Goal: Book appointment/travel/reservation

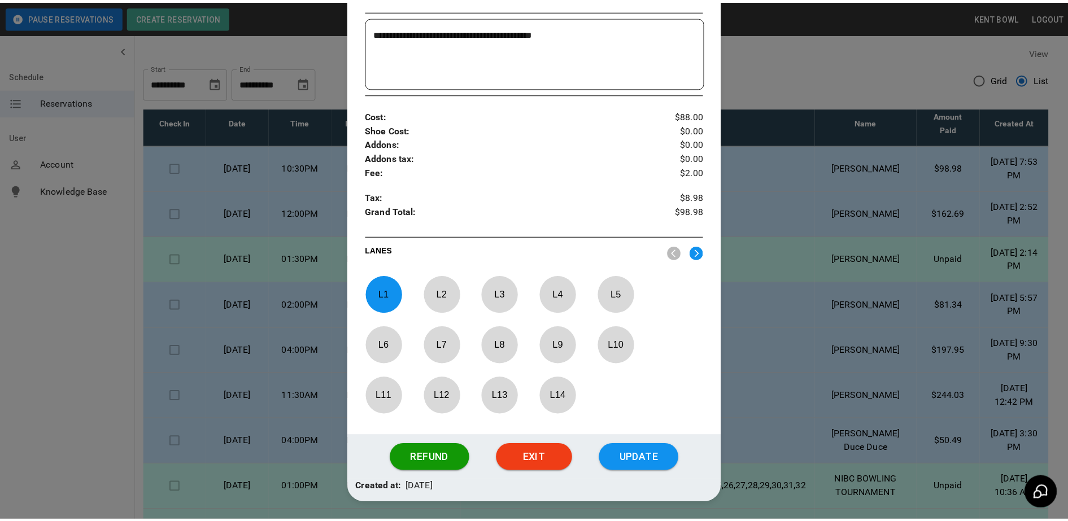
scroll to position [350, 0]
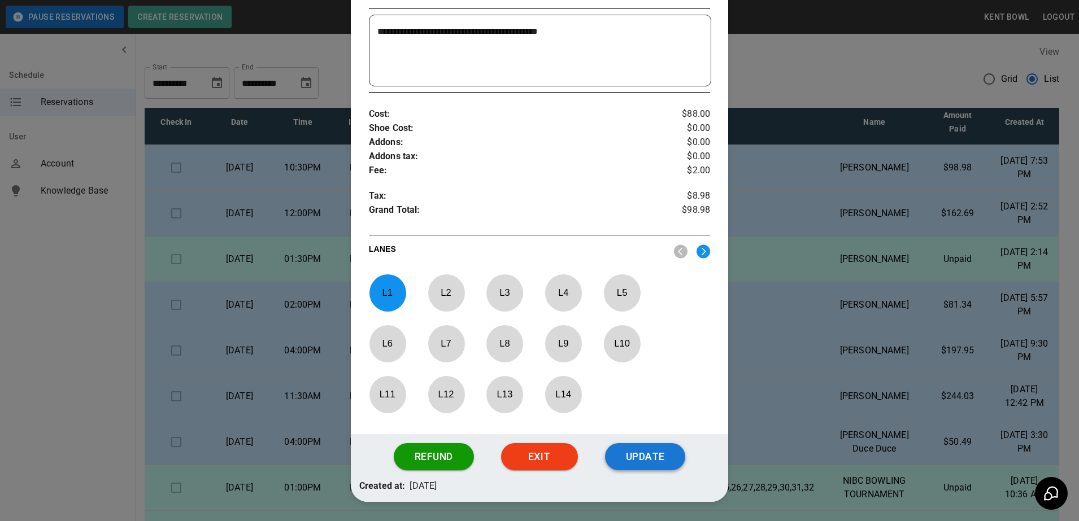
click at [647, 467] on button "Update" at bounding box center [645, 456] width 80 height 27
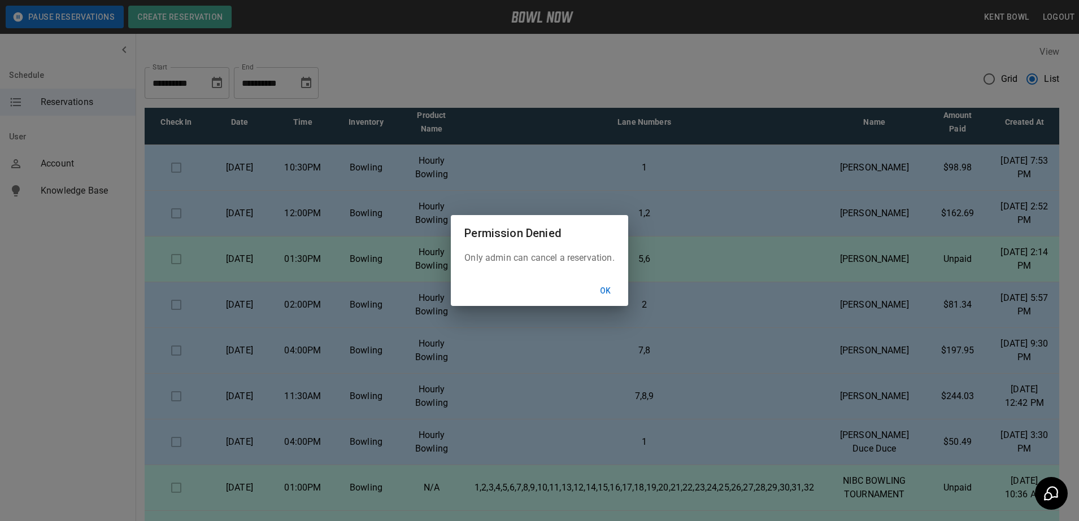
click at [606, 291] on button "Ok" at bounding box center [606, 291] width 36 height 21
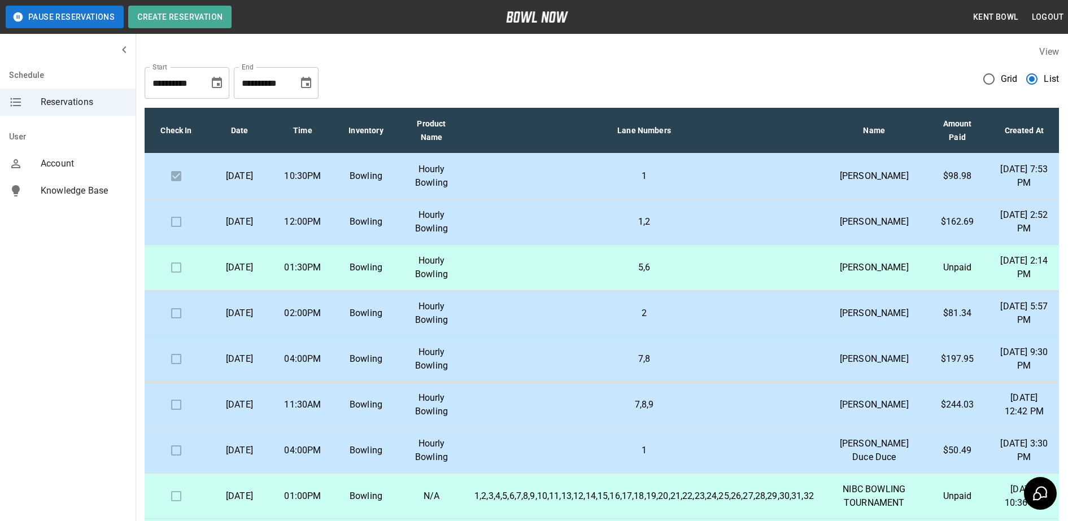
click at [372, 180] on p "Bowling" at bounding box center [365, 176] width 45 height 14
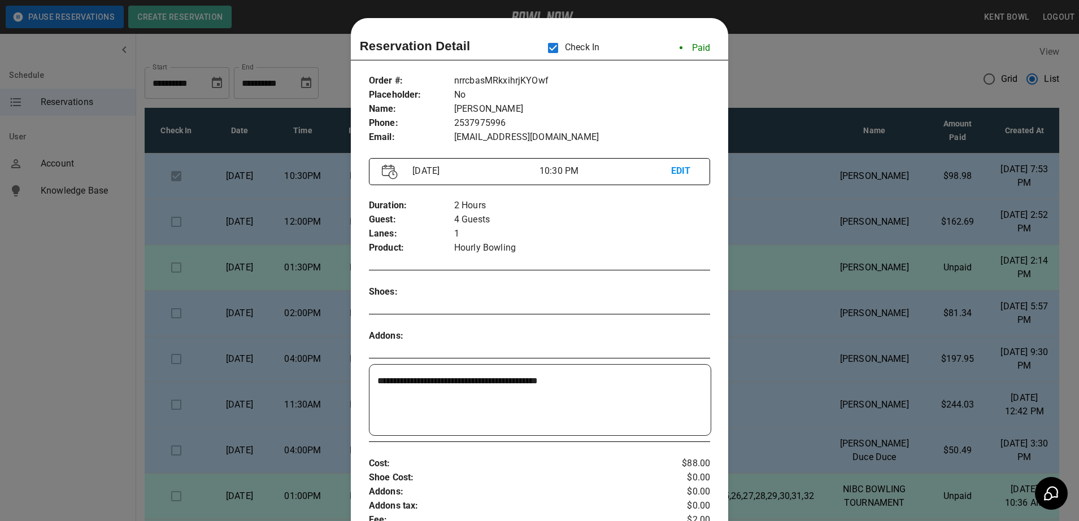
scroll to position [18, 0]
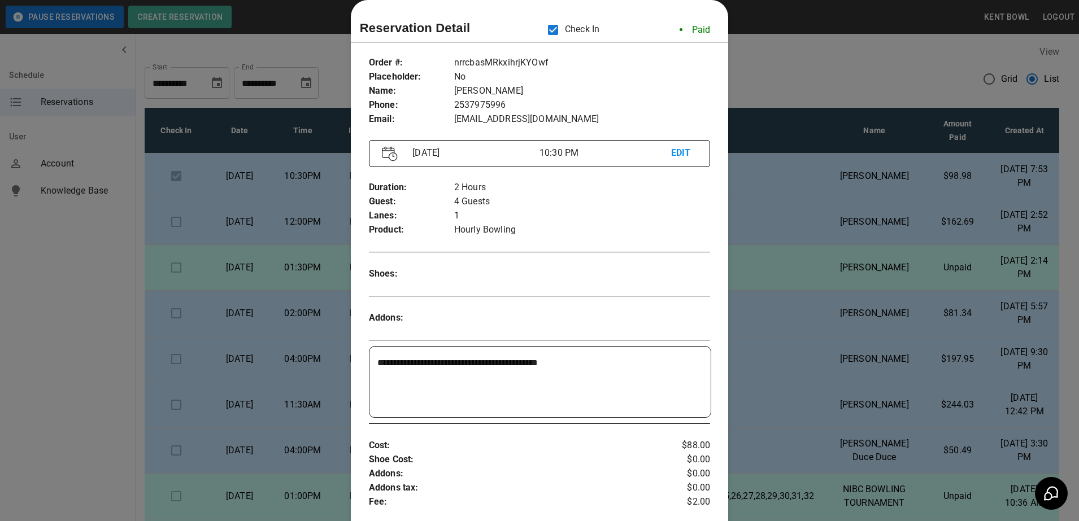
click at [23, 353] on div at bounding box center [539, 260] width 1079 height 521
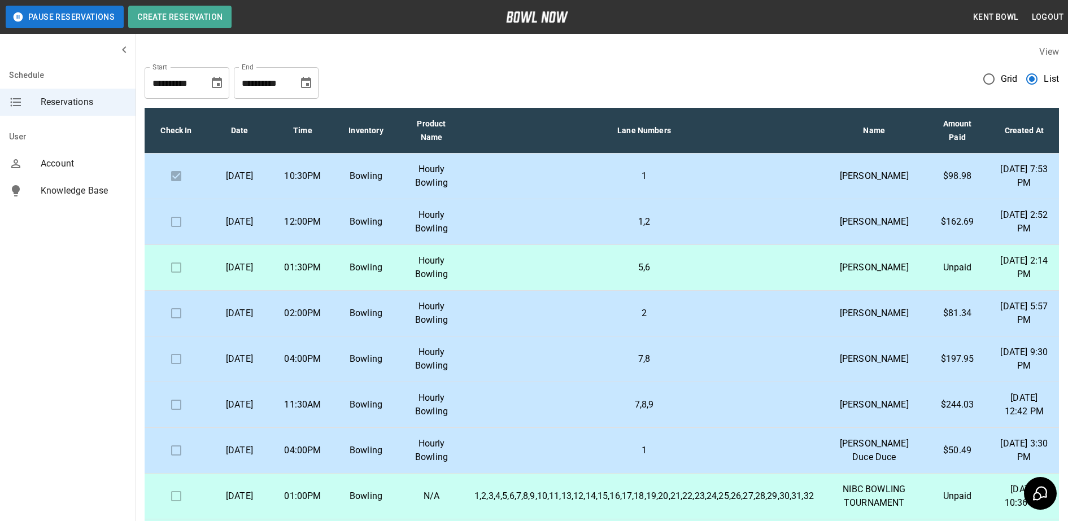
click at [322, 366] on p "04:00PM" at bounding box center [302, 360] width 45 height 14
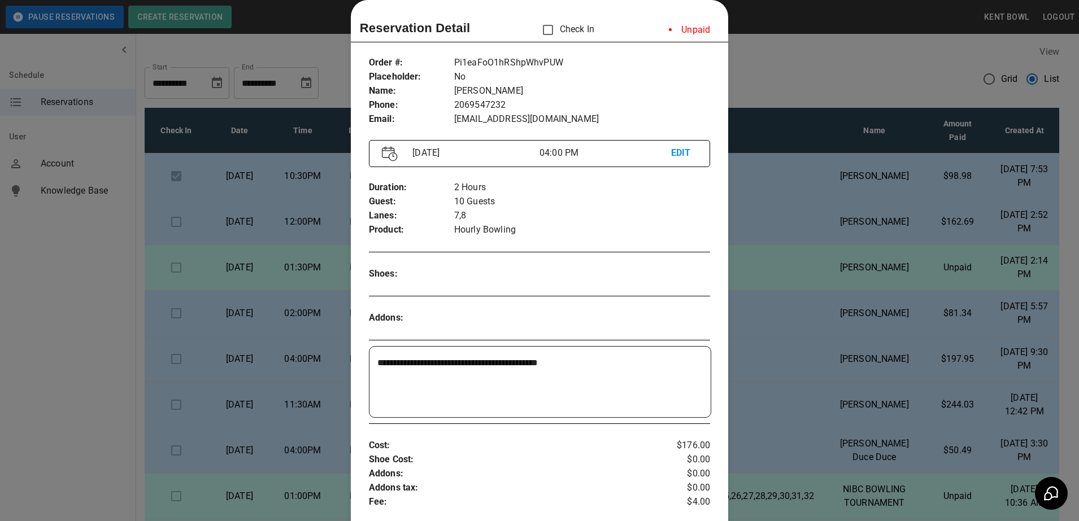
click at [60, 318] on div at bounding box center [539, 260] width 1079 height 521
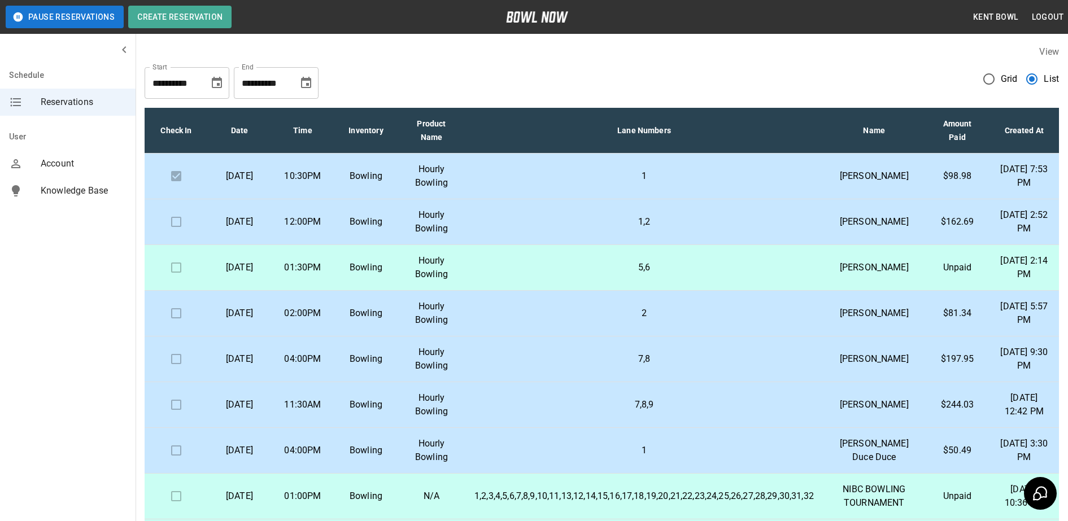
click at [308, 428] on td "11:30AM" at bounding box center [302, 405] width 63 height 46
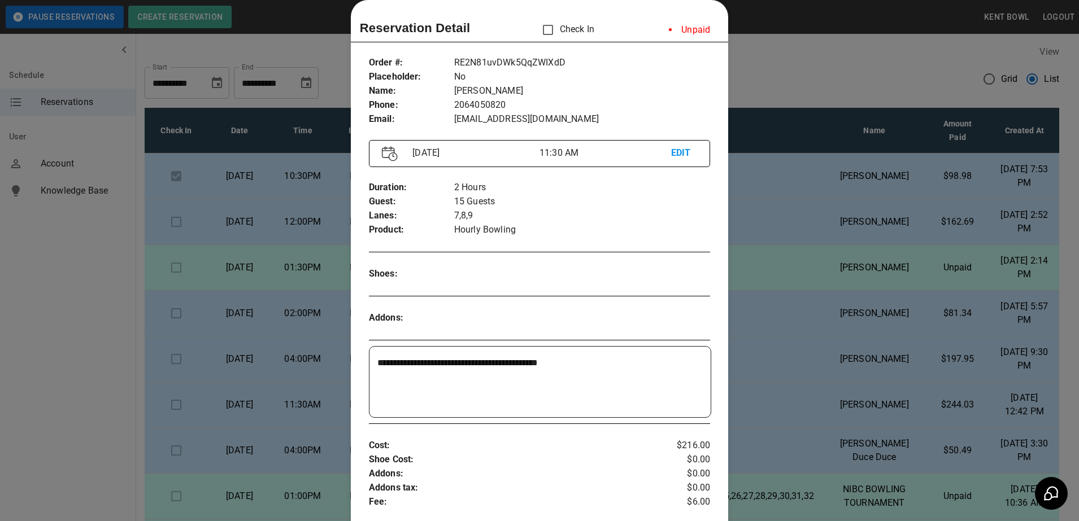
click at [77, 288] on div at bounding box center [539, 260] width 1079 height 521
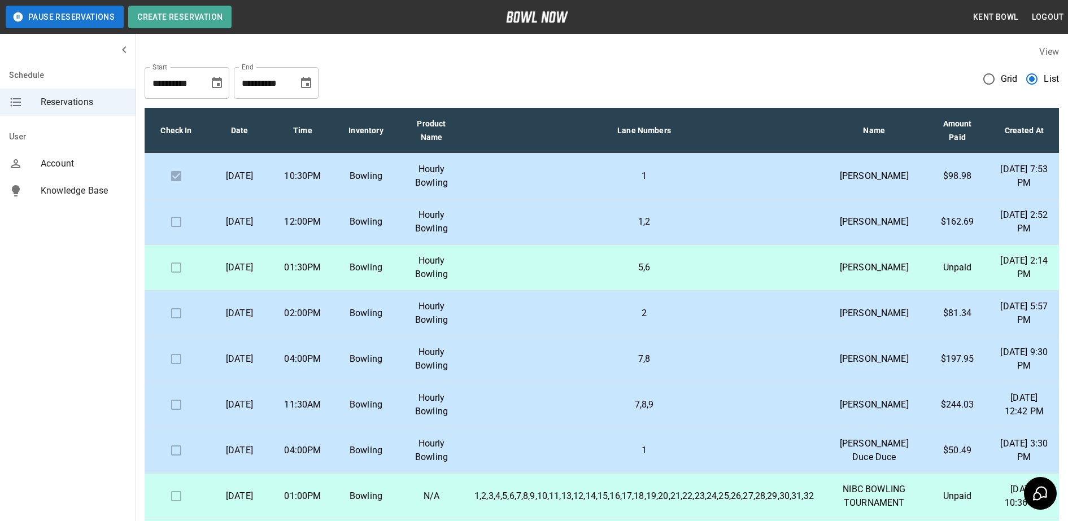
click at [559, 275] on p "5,6" at bounding box center [645, 268] width 340 height 14
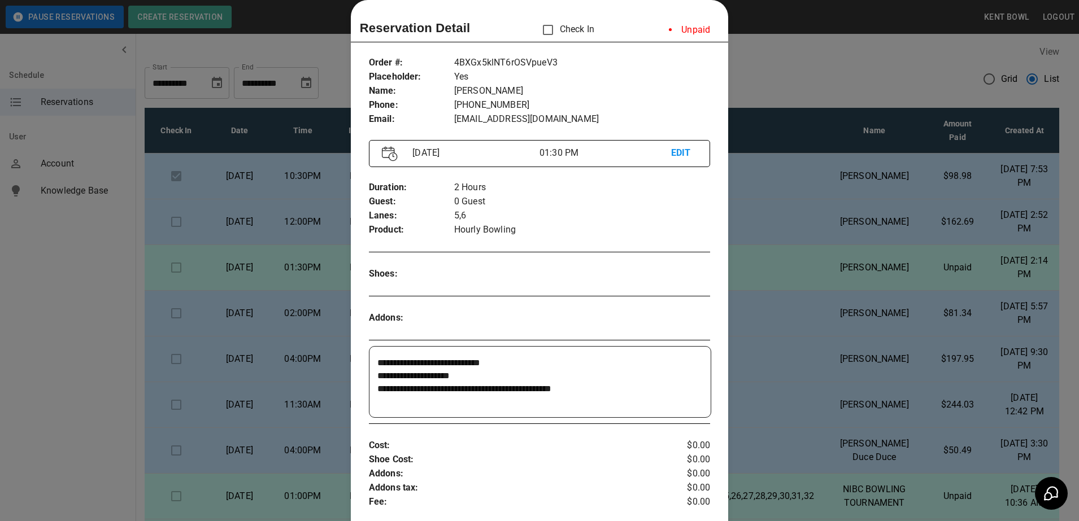
click at [82, 280] on div at bounding box center [539, 260] width 1079 height 521
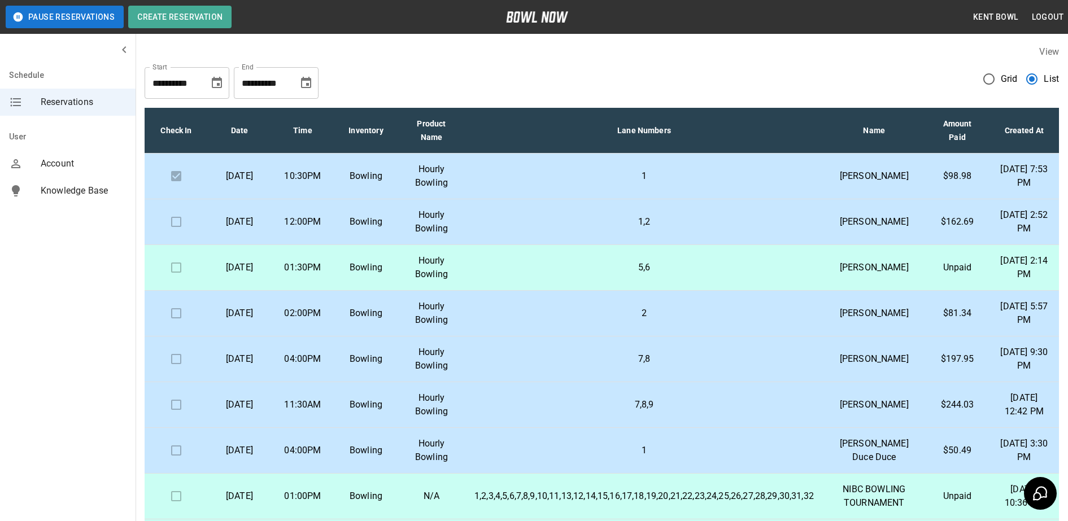
click at [311, 320] on p "02:00PM" at bounding box center [302, 314] width 45 height 14
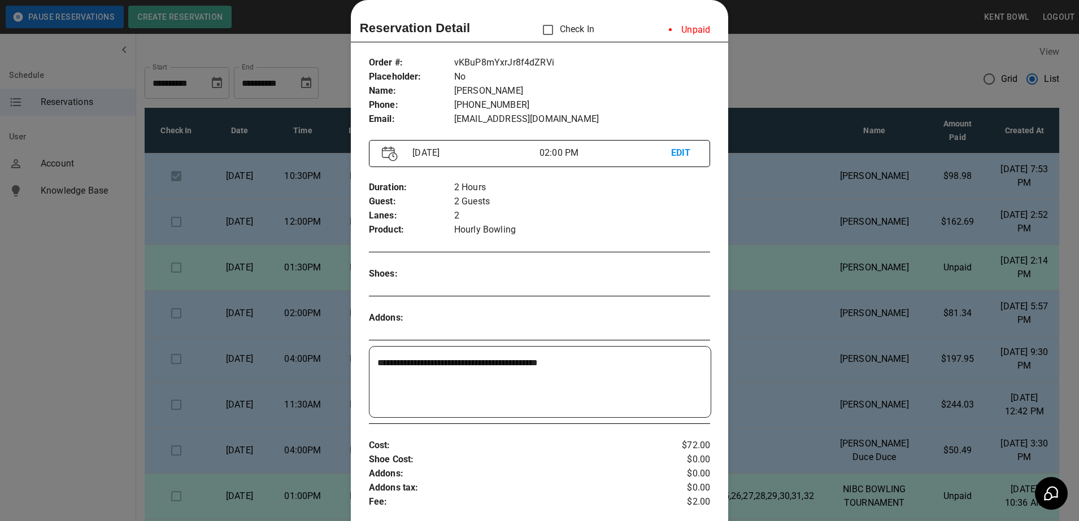
click at [93, 343] on div at bounding box center [539, 260] width 1079 height 521
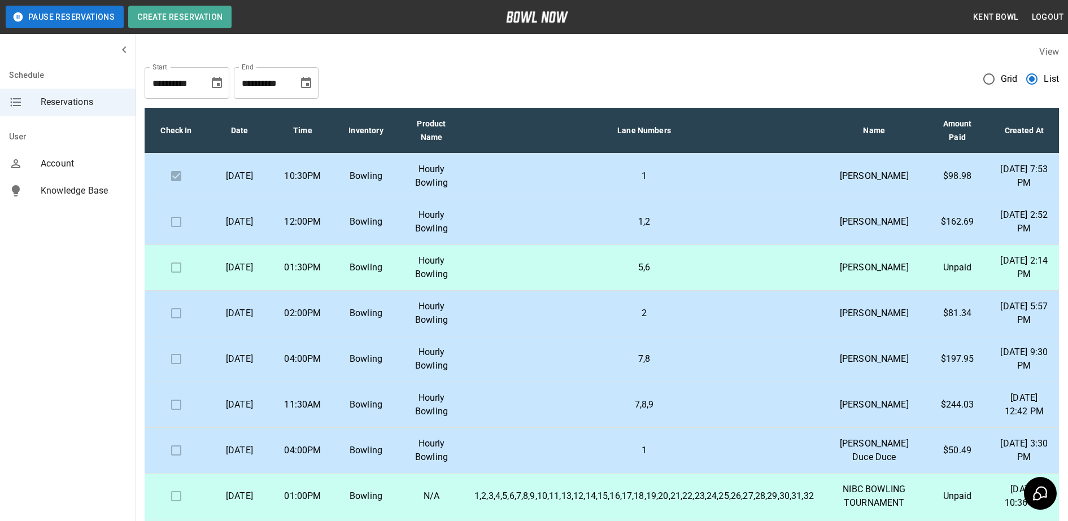
click at [313, 337] on td "02:00PM" at bounding box center [302, 314] width 63 height 46
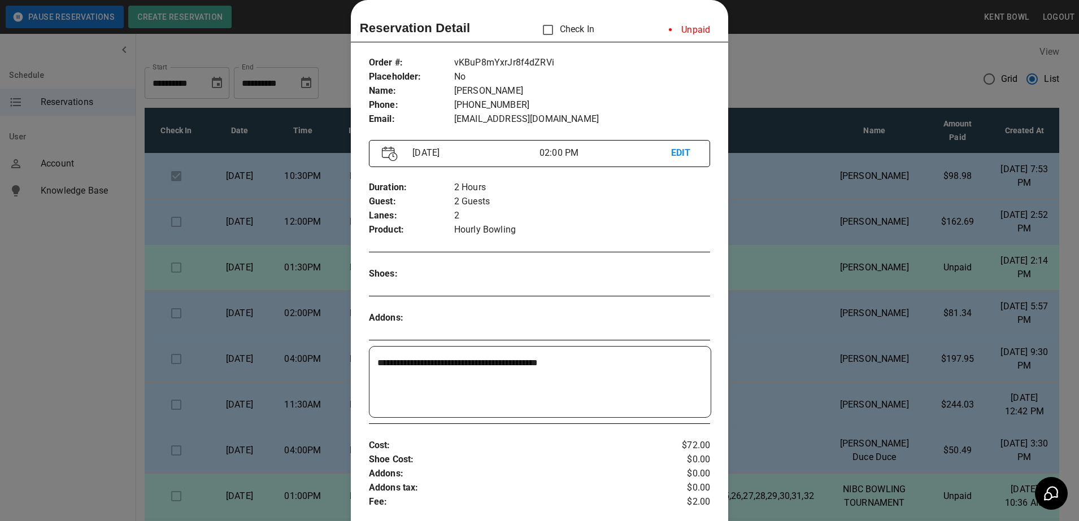
click at [82, 341] on div at bounding box center [539, 260] width 1079 height 521
